Goal: Task Accomplishment & Management: Use online tool/utility

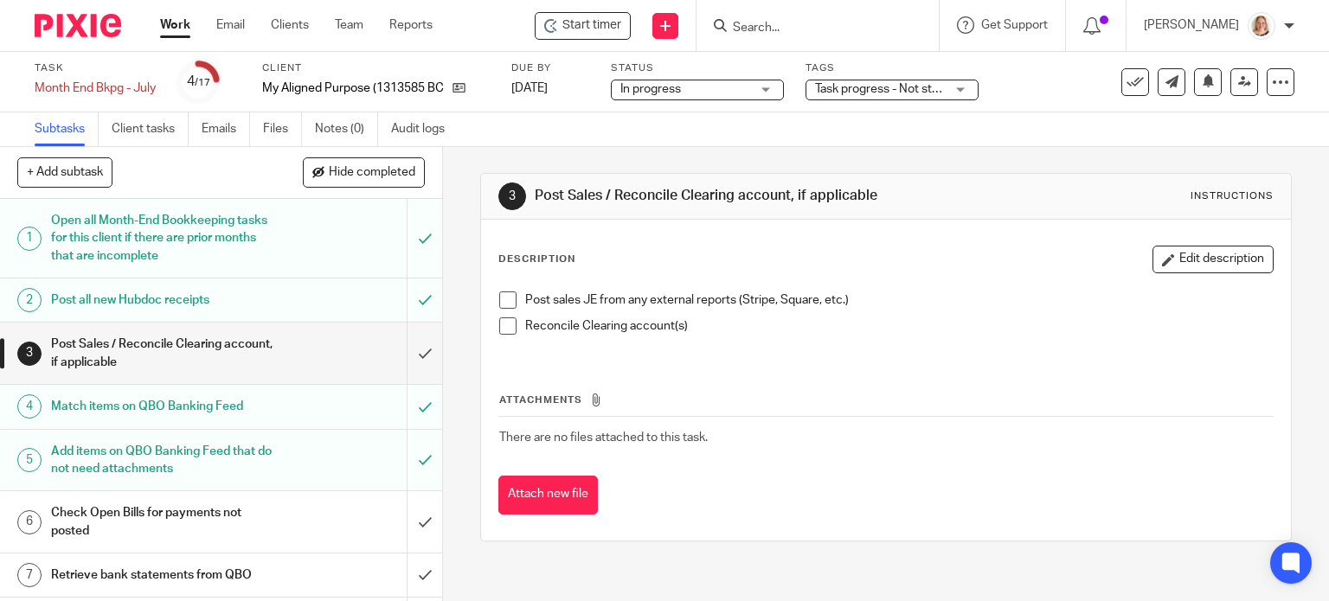
click at [175, 22] on link "Work" at bounding box center [175, 24] width 30 height 17
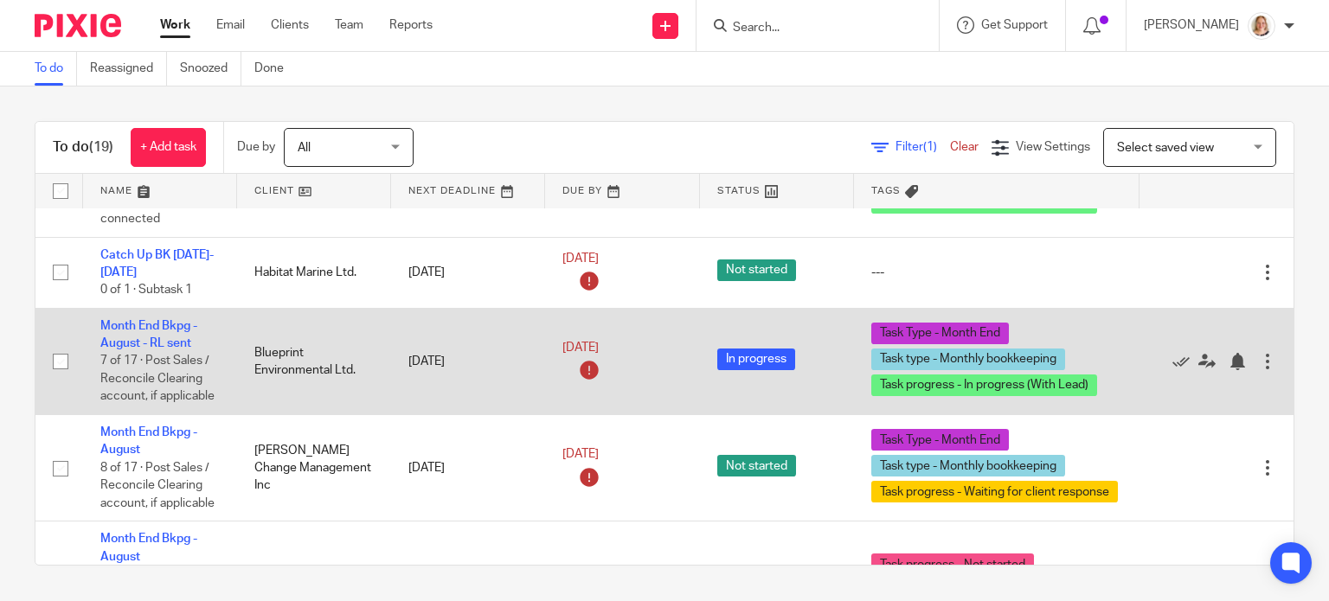
scroll to position [346, 0]
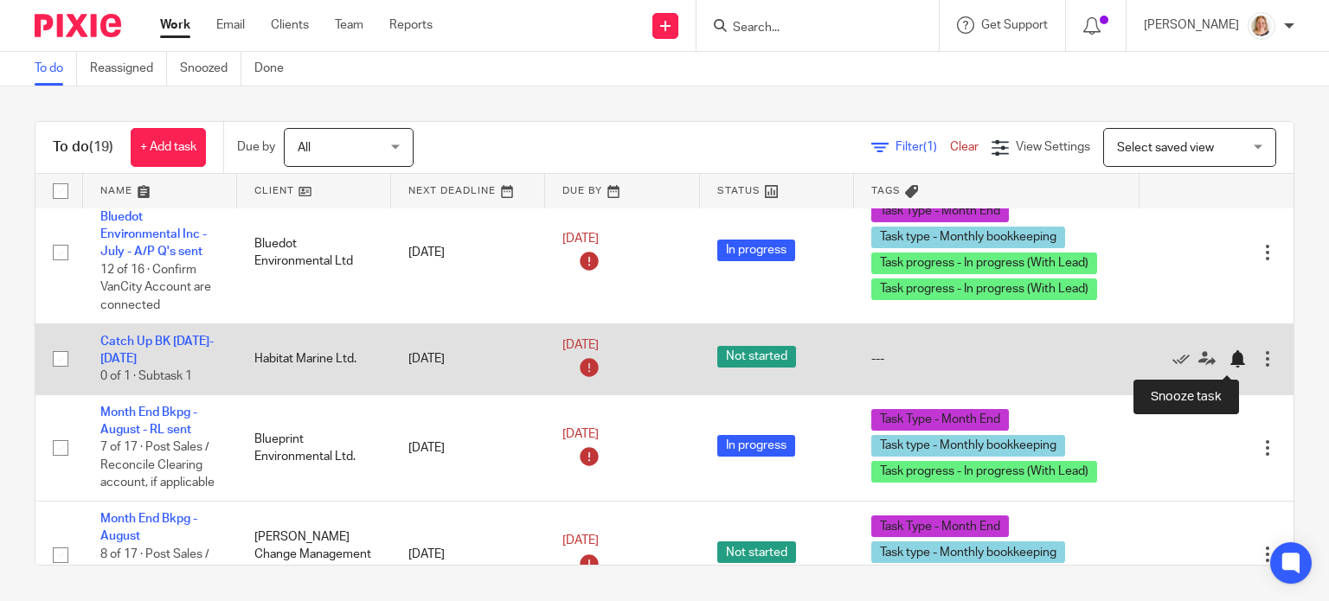
click at [1229, 363] on div at bounding box center [1237, 359] width 17 height 17
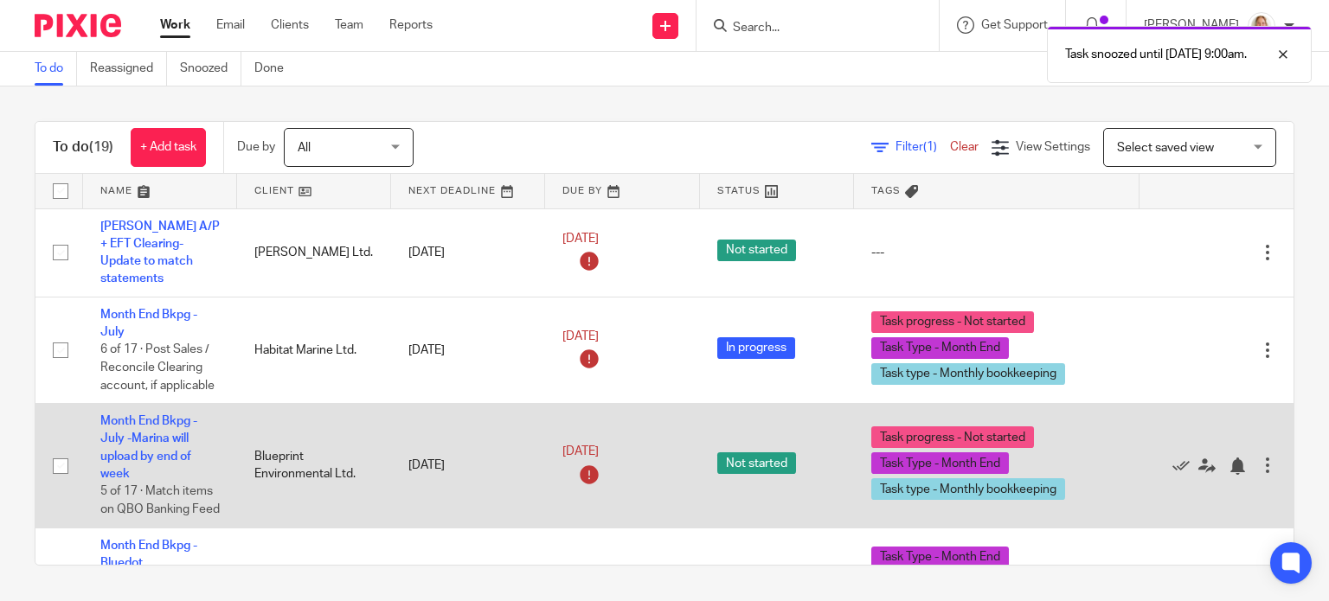
scroll to position [0, 0]
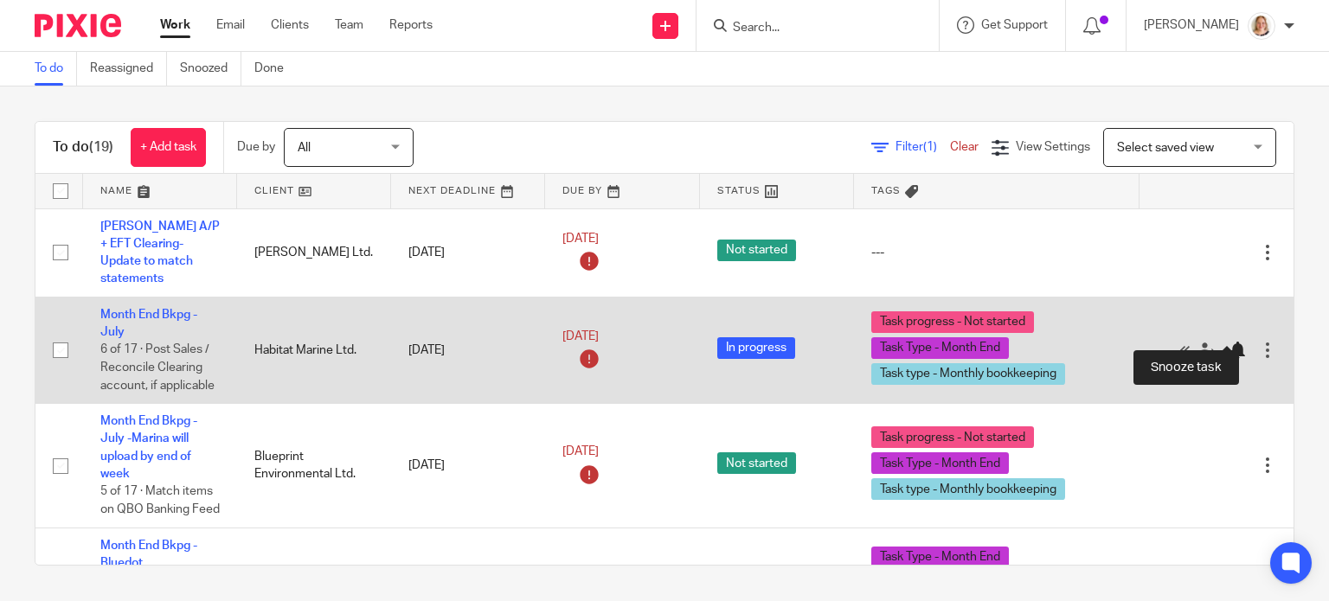
click at [1229, 342] on div at bounding box center [1237, 350] width 17 height 17
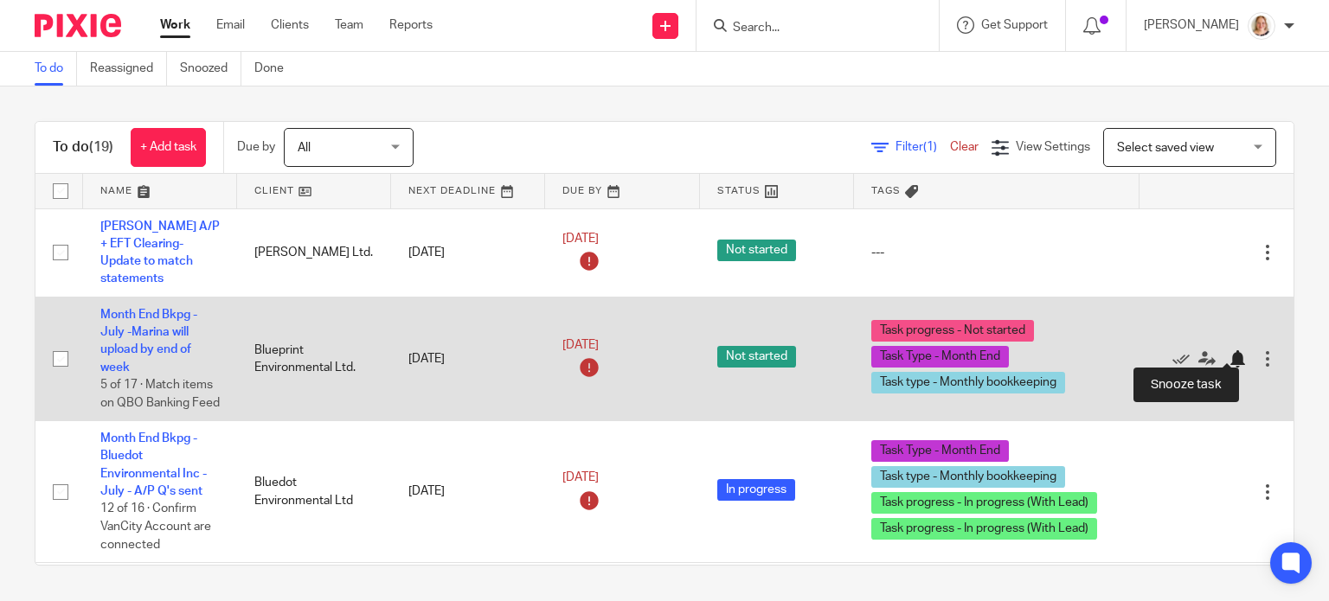
click at [1229, 351] on div at bounding box center [1237, 359] width 17 height 17
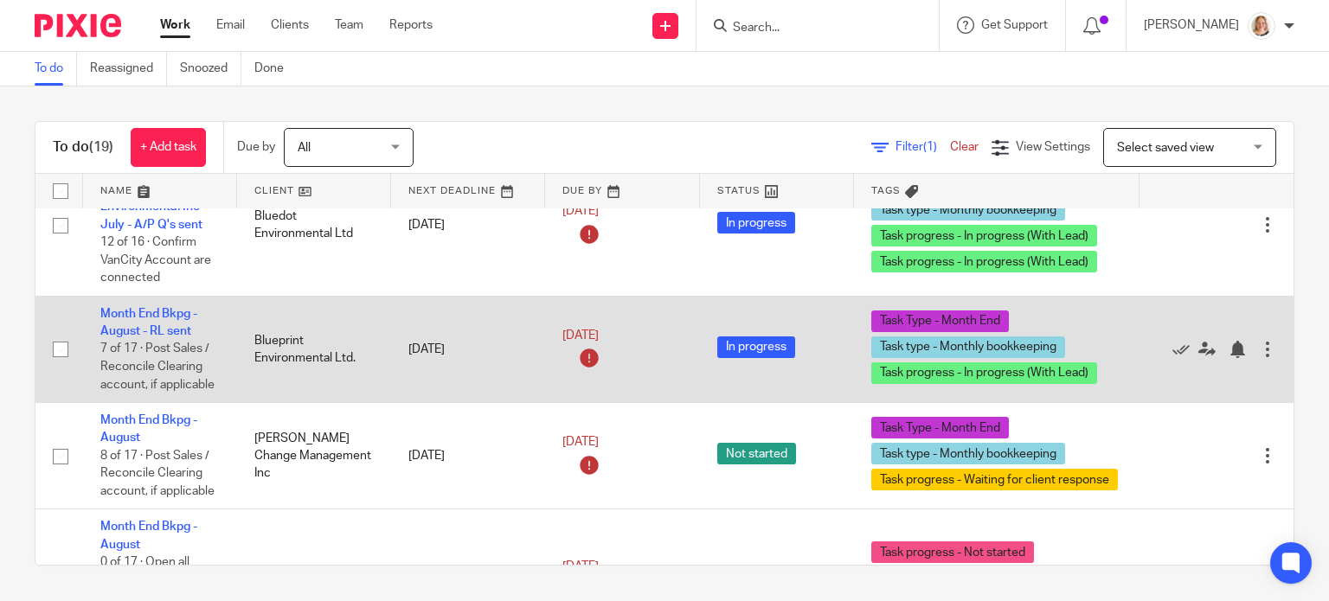
scroll to position [173, 0]
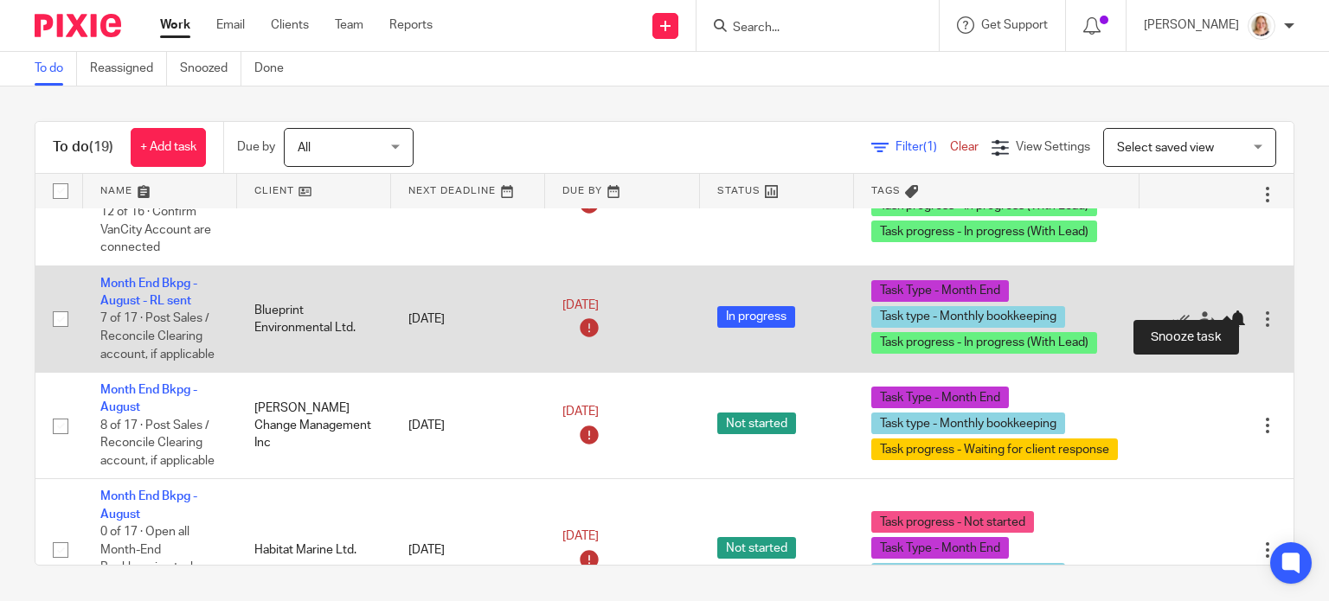
click at [1229, 311] on div at bounding box center [1237, 319] width 17 height 17
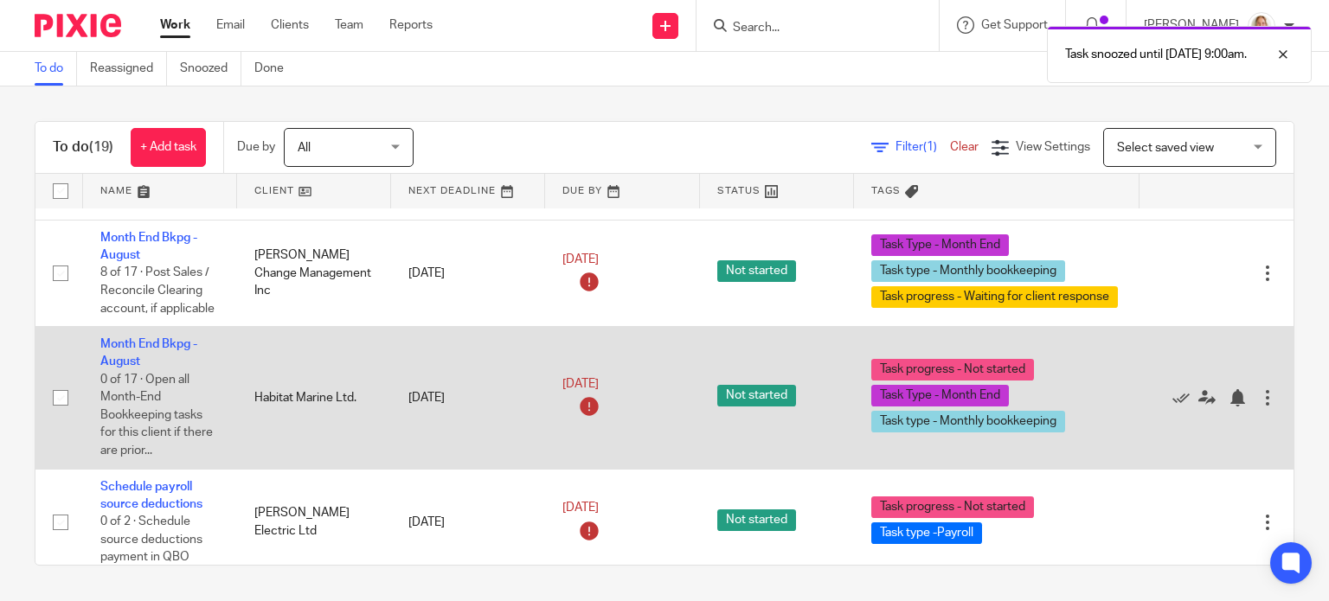
scroll to position [260, 0]
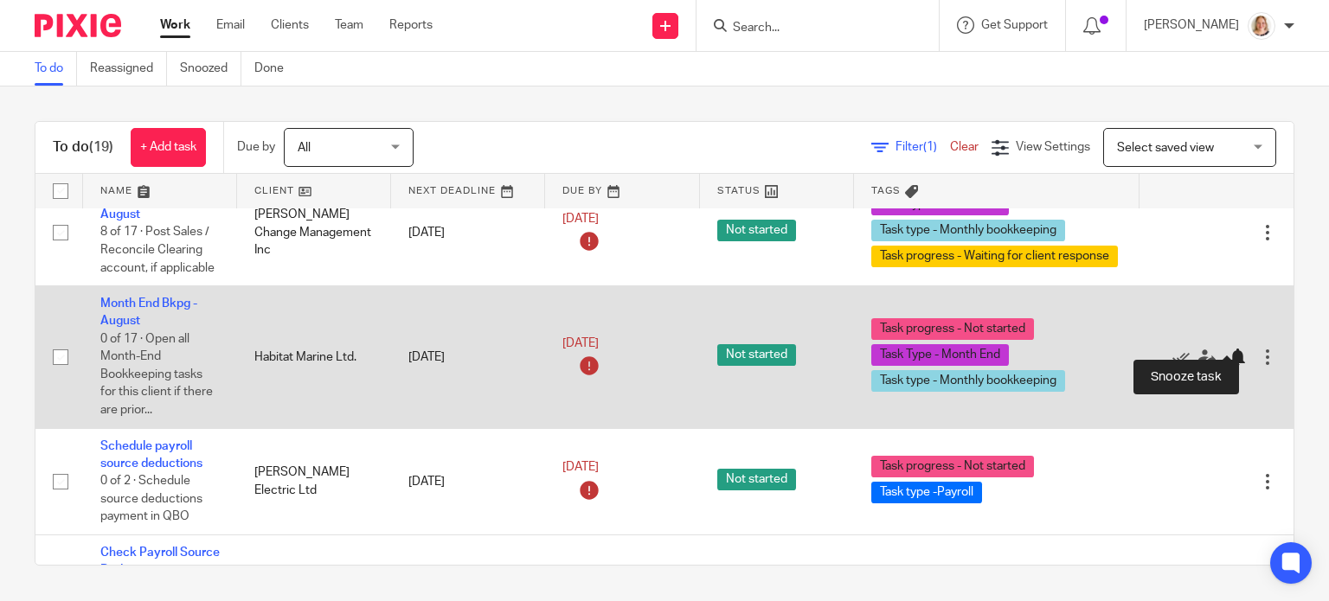
click at [1229, 349] on div at bounding box center [1237, 357] width 17 height 17
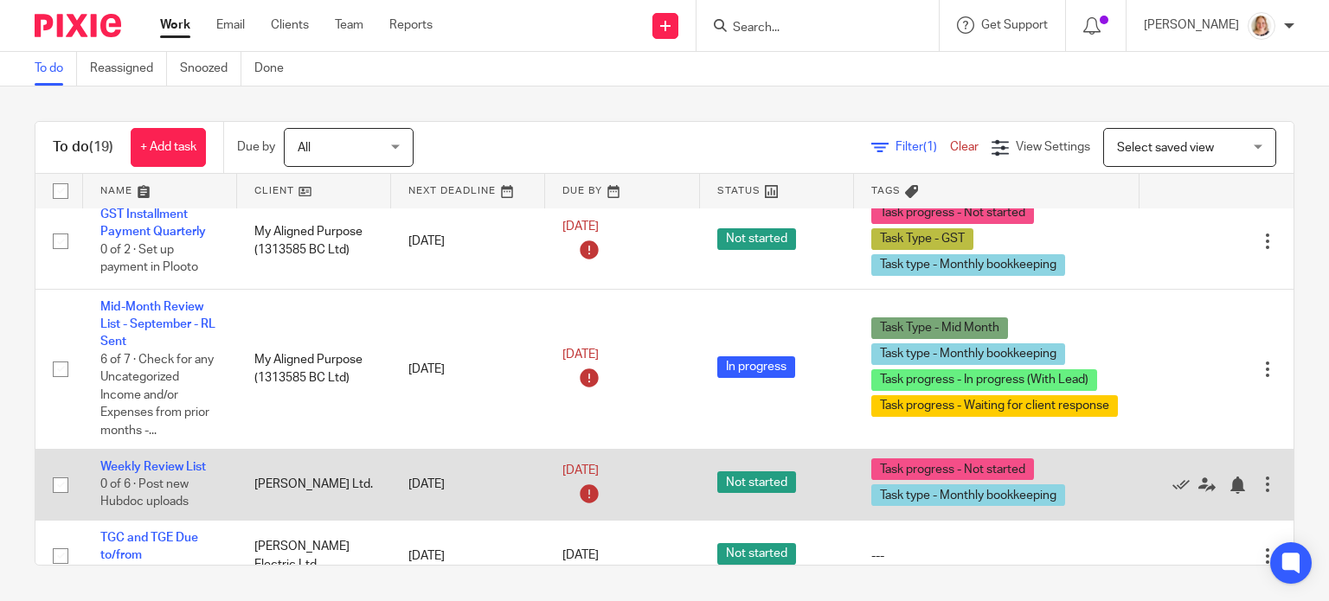
scroll to position [1191, 0]
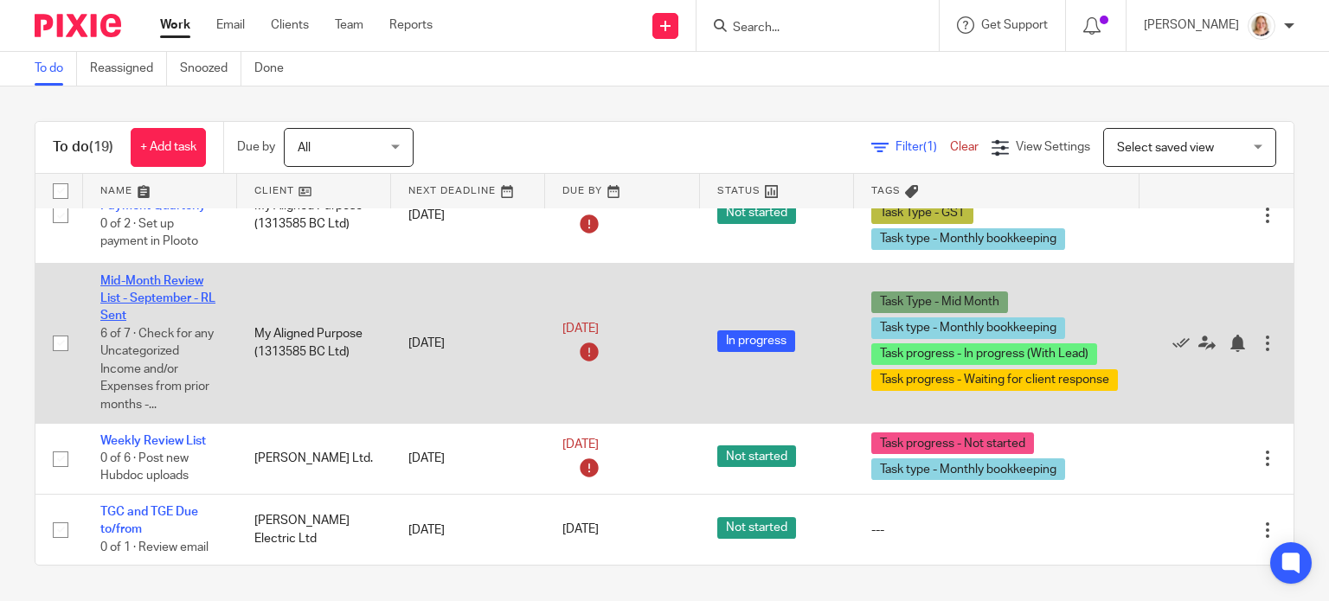
click at [152, 286] on link "Mid-Month Review List - September - RL Sent" at bounding box center [157, 299] width 115 height 48
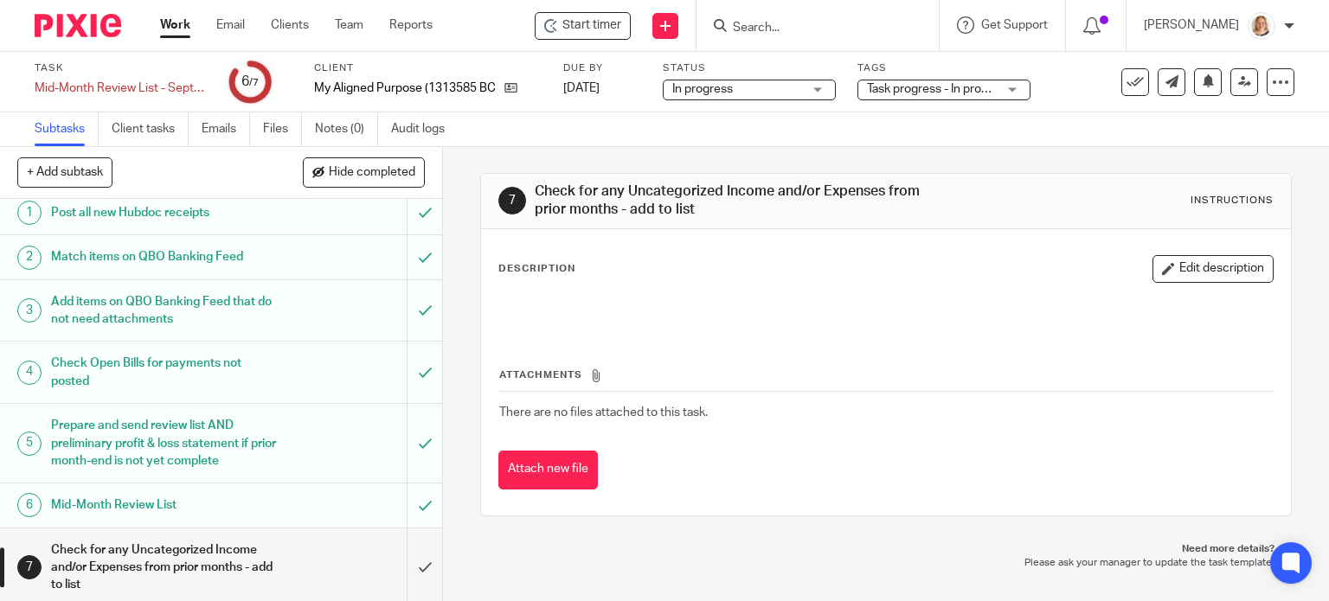
scroll to position [13, 0]
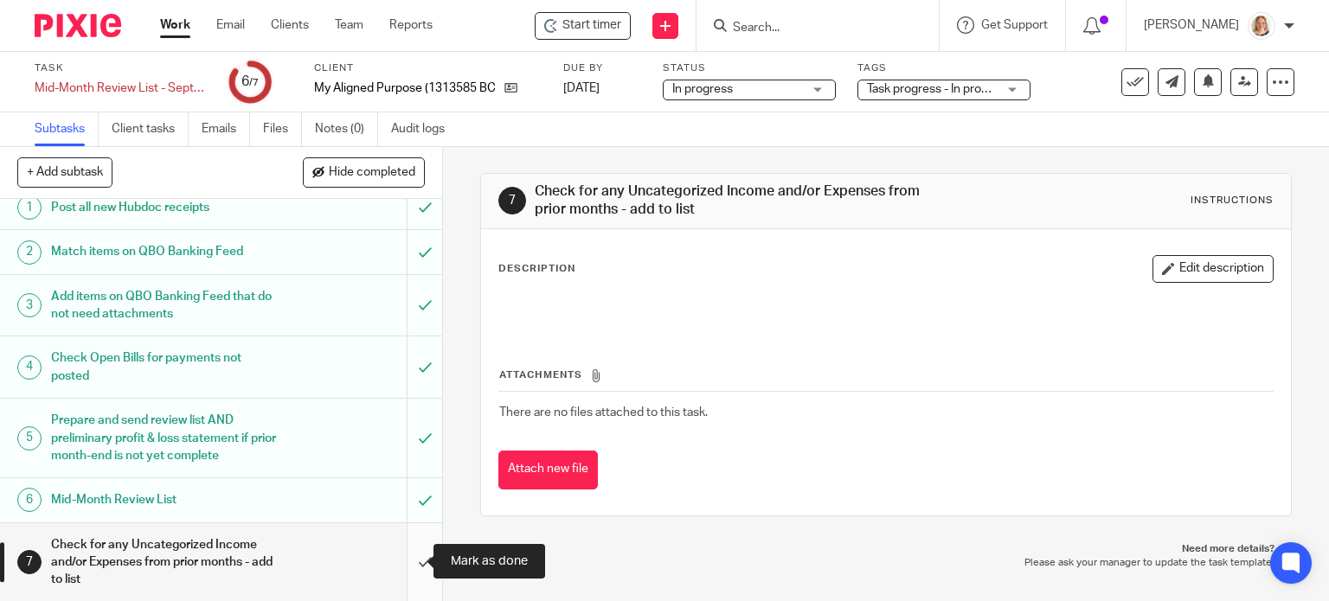
click at [409, 556] on input "submit" at bounding box center [221, 563] width 442 height 79
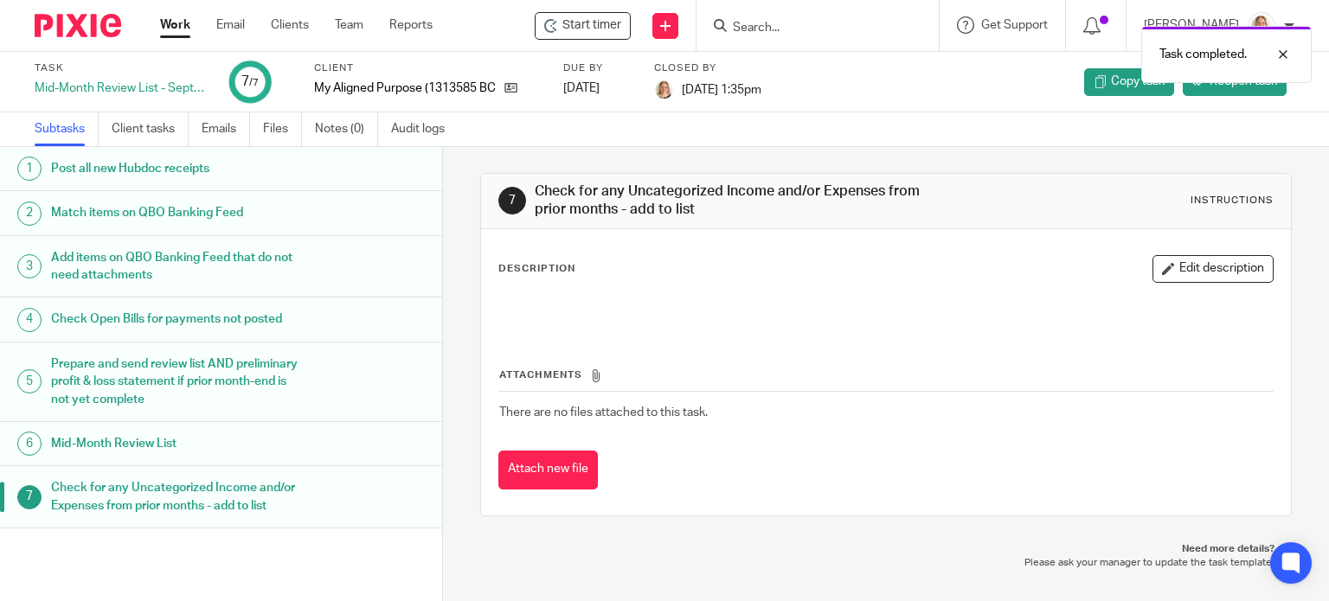
click at [175, 23] on link "Work" at bounding box center [175, 24] width 30 height 17
